Goal: Information Seeking & Learning: Learn about a topic

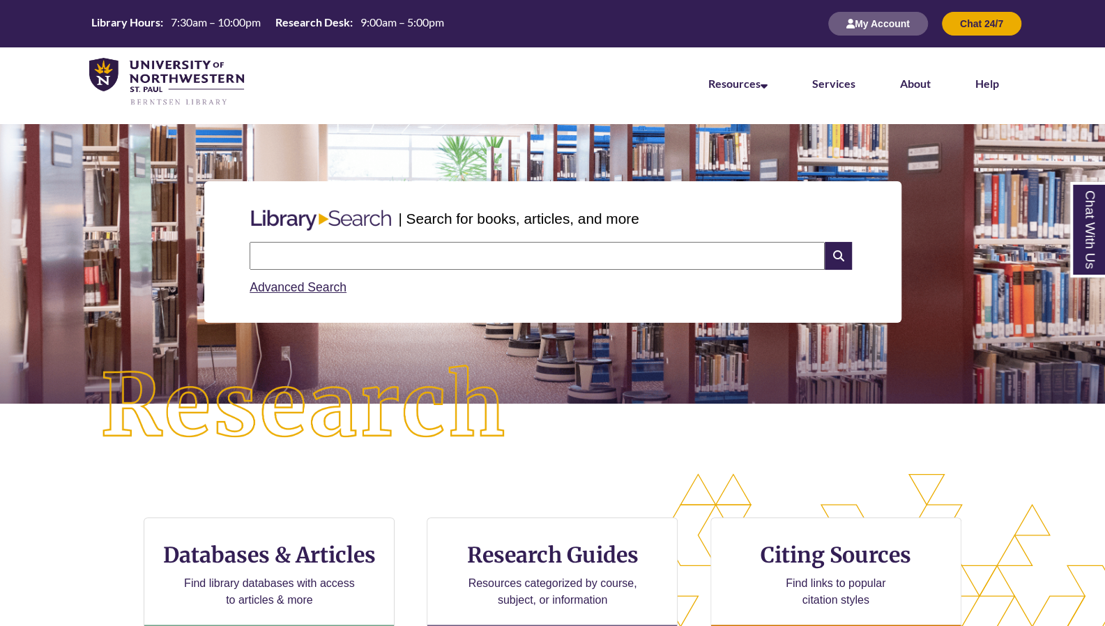
click at [379, 252] on input "text" at bounding box center [537, 256] width 575 height 28
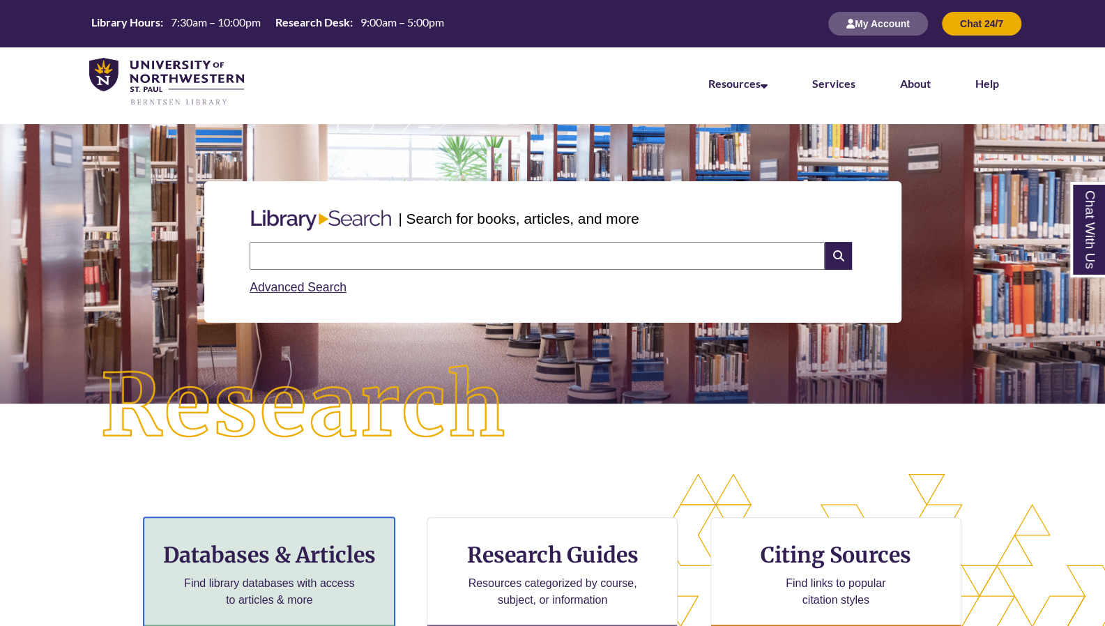
click at [347, 549] on h3 "Databases & Articles" at bounding box center [268, 555] width 227 height 26
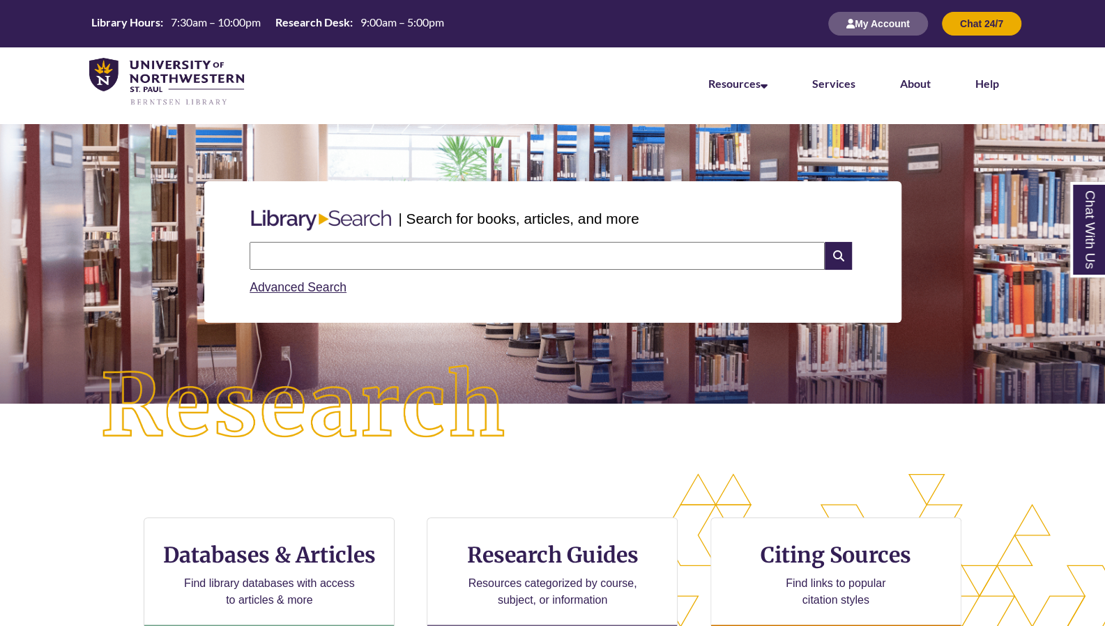
scroll to position [7, 7]
click at [346, 254] on input "text" at bounding box center [537, 256] width 575 height 28
type input "*"
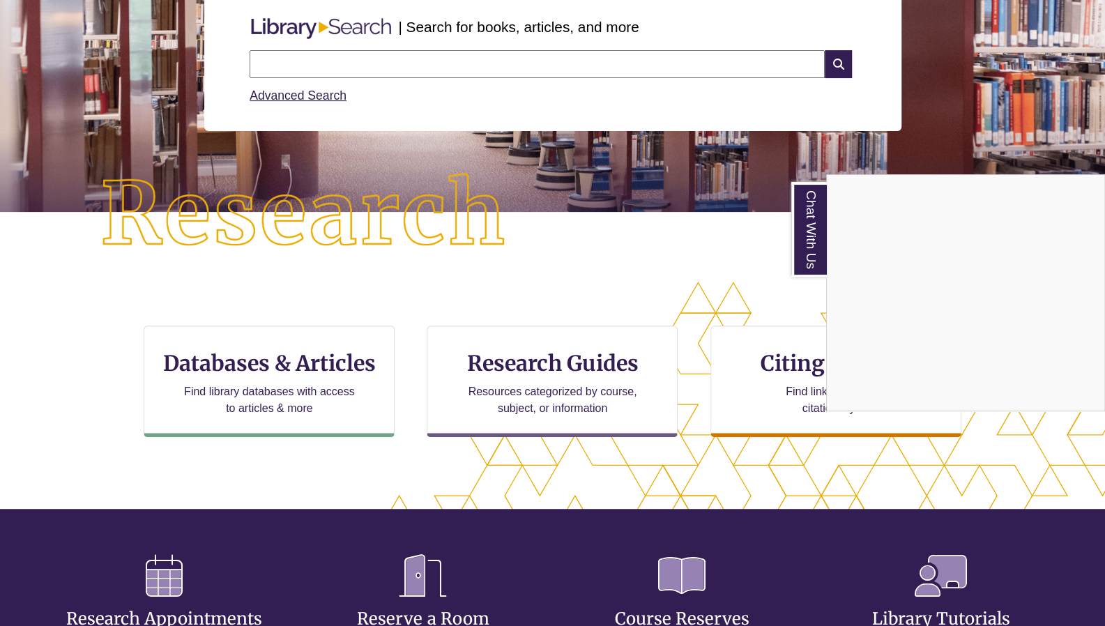
scroll to position [192, 0]
click at [301, 367] on div "Chat With Us" at bounding box center [552, 313] width 1105 height 626
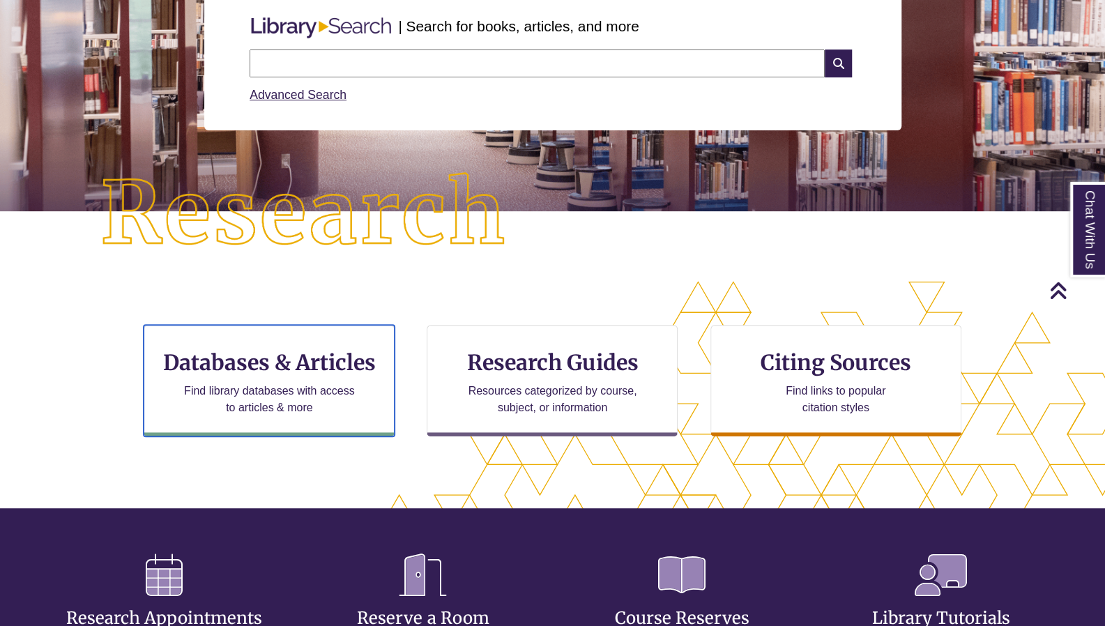
click at [301, 367] on h3 "Databases & Articles" at bounding box center [268, 362] width 227 height 26
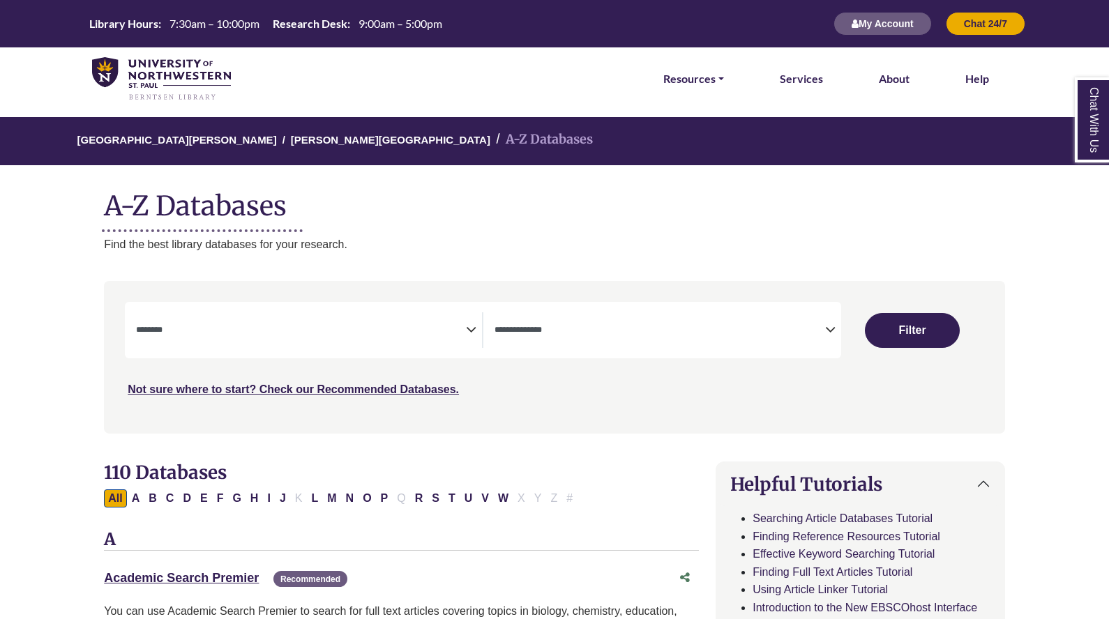
select select "Database Subject Filter"
select select "Database Types Filter"
click at [420, 343] on span "Search filters" at bounding box center [301, 330] width 330 height 36
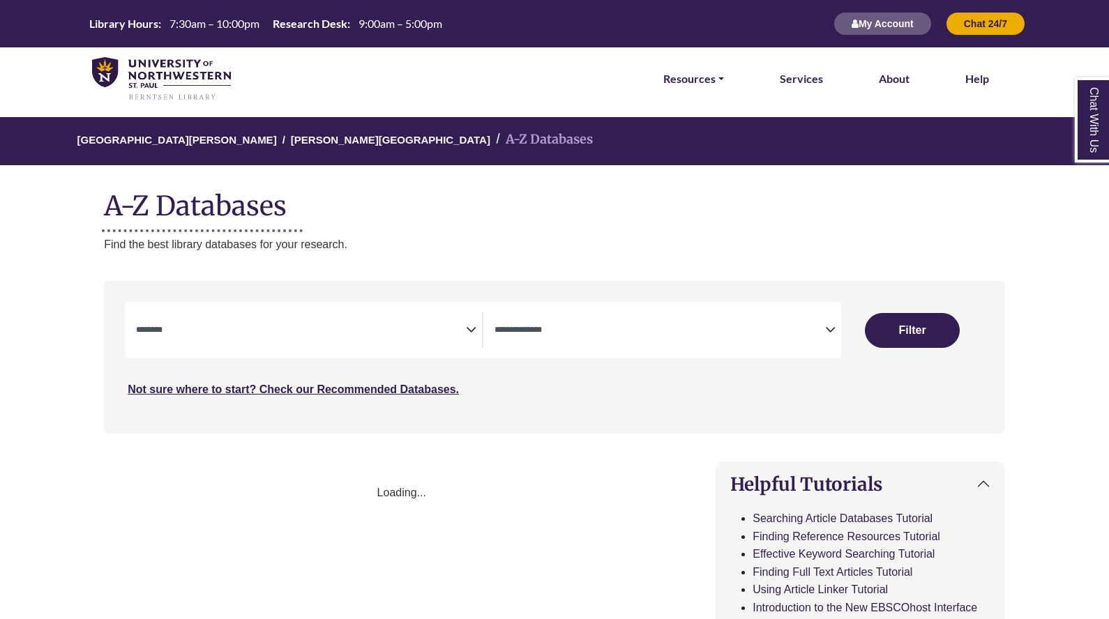
select select "Database Subject Filter"
select select "Database Types Filter"
select select "Database Subject Filter"
select select "Database Types Filter"
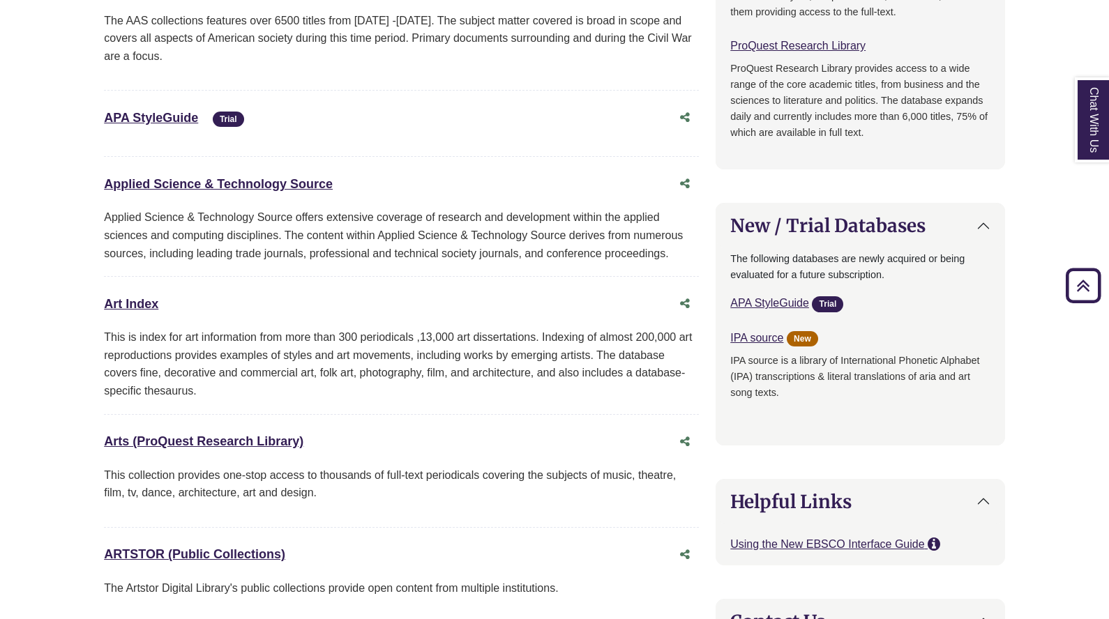
scroll to position [883, 0]
click at [259, 436] on link "Arts (ProQuest Research Library) This link opens in a new window" at bounding box center [203, 441] width 199 height 14
